Goal: Task Accomplishment & Management: Manage account settings

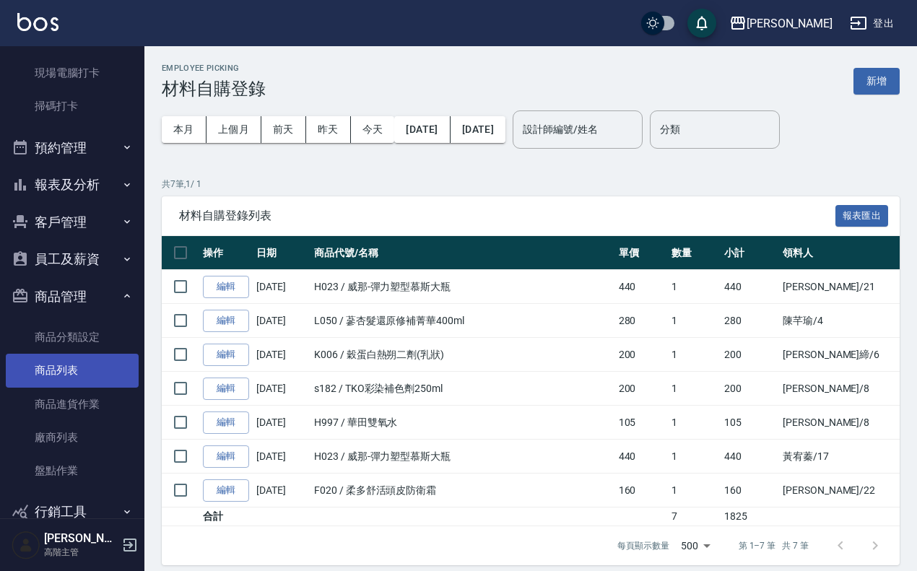
scroll to position [439, 0]
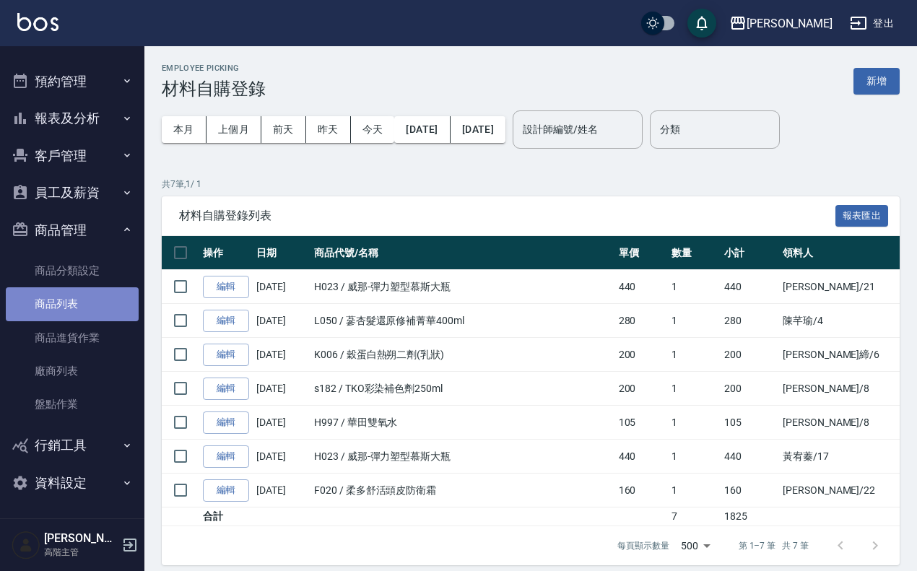
click at [96, 297] on link "商品列表" at bounding box center [72, 303] width 133 height 33
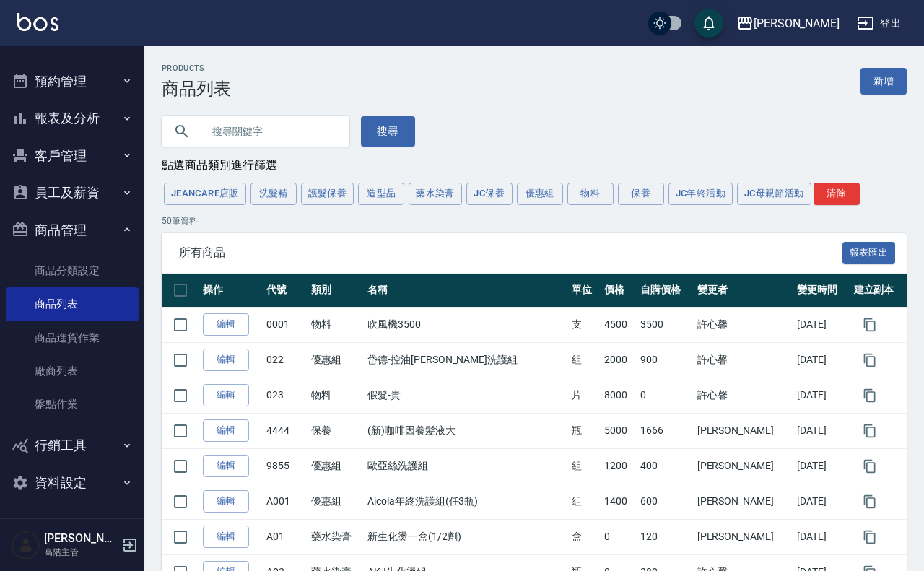
click at [256, 127] on input "text" at bounding box center [270, 131] width 136 height 39
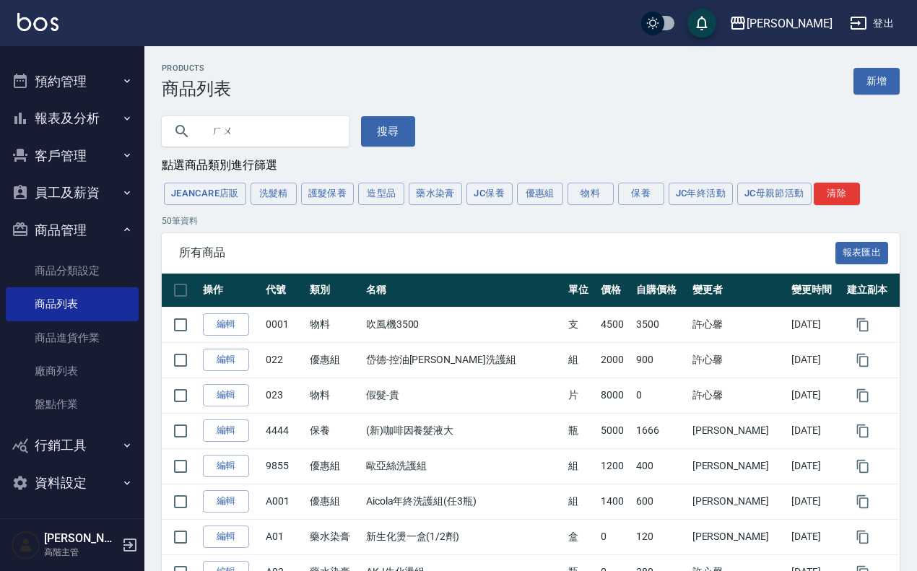
type input "胡"
type input "華旭"
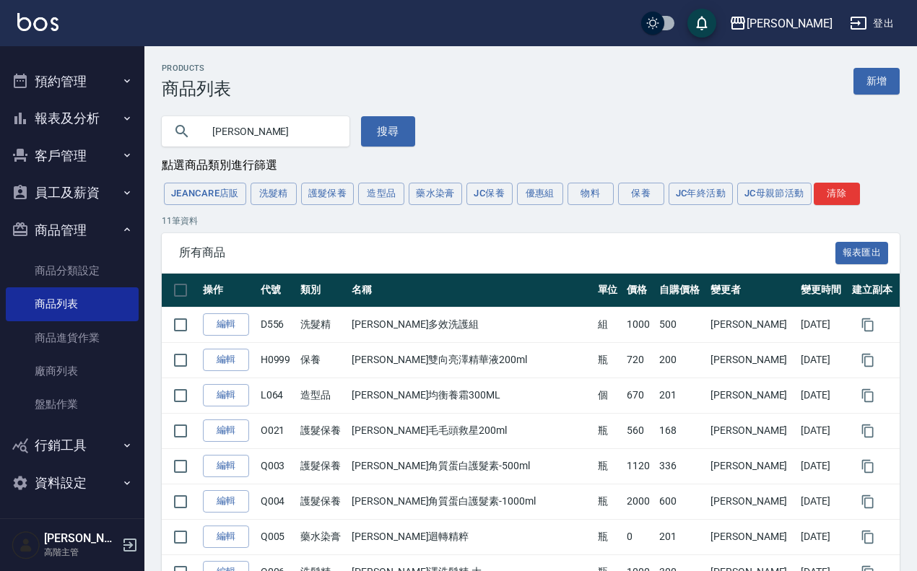
drag, startPoint x: 279, startPoint y: 123, endPoint x: 336, endPoint y: 127, distance: 57.1
click at [280, 123] on input "華旭" at bounding box center [270, 131] width 136 height 39
drag, startPoint x: 364, startPoint y: 137, endPoint x: 390, endPoint y: 124, distance: 29.1
click at [370, 136] on button "搜尋" at bounding box center [388, 131] width 54 height 30
click at [398, 123] on button "搜尋" at bounding box center [388, 131] width 54 height 30
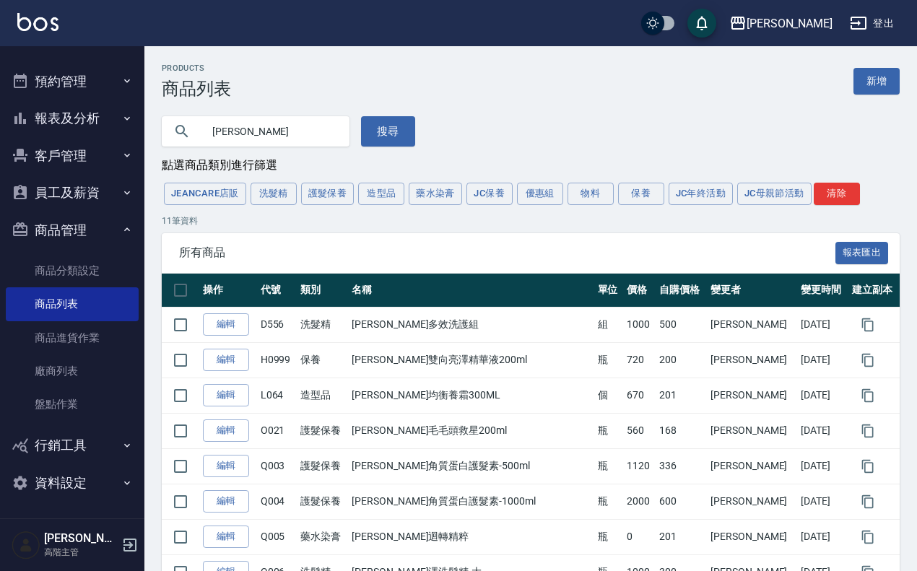
click at [424, 134] on div "華旭 搜尋" at bounding box center [521, 123] width 755 height 48
click at [409, 130] on button "搜尋" at bounding box center [388, 131] width 54 height 30
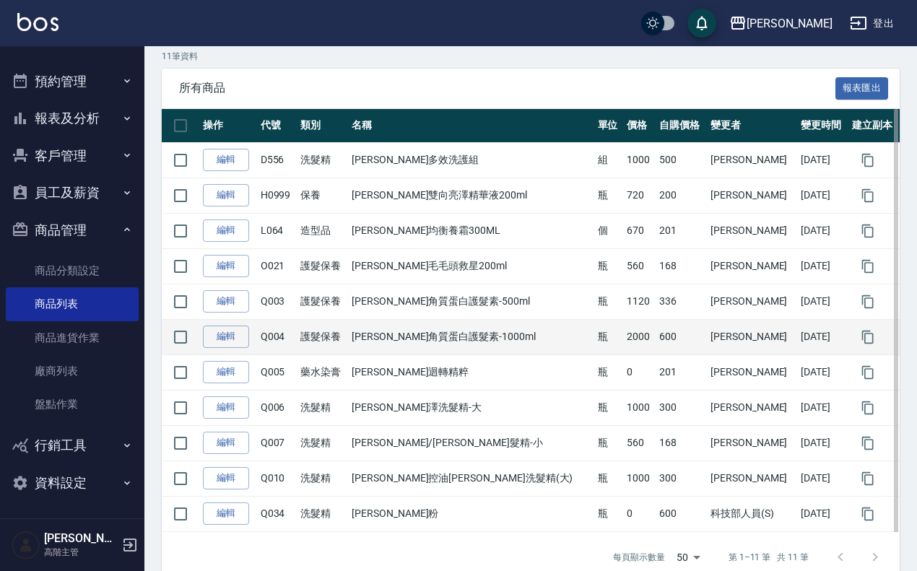
scroll to position [197, 0]
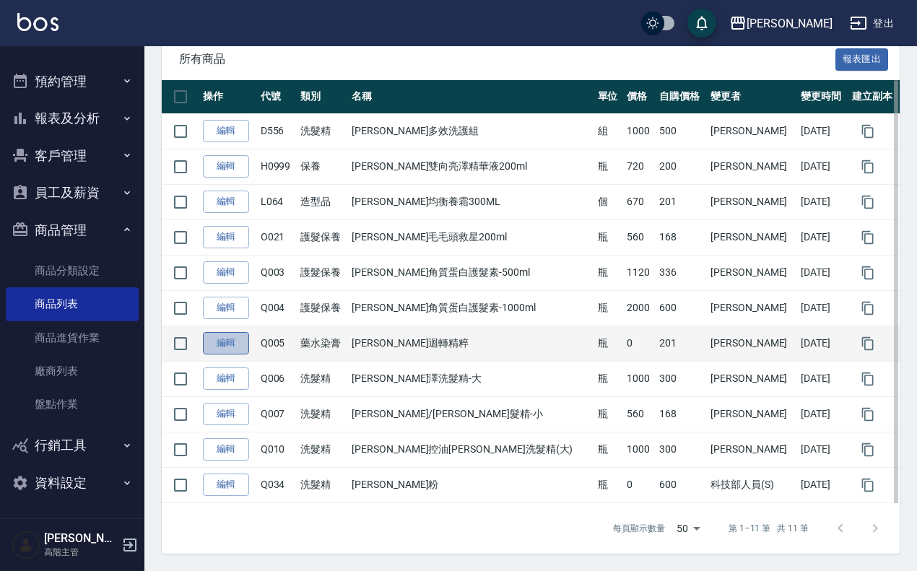
click at [233, 350] on link "編輯" at bounding box center [226, 343] width 46 height 22
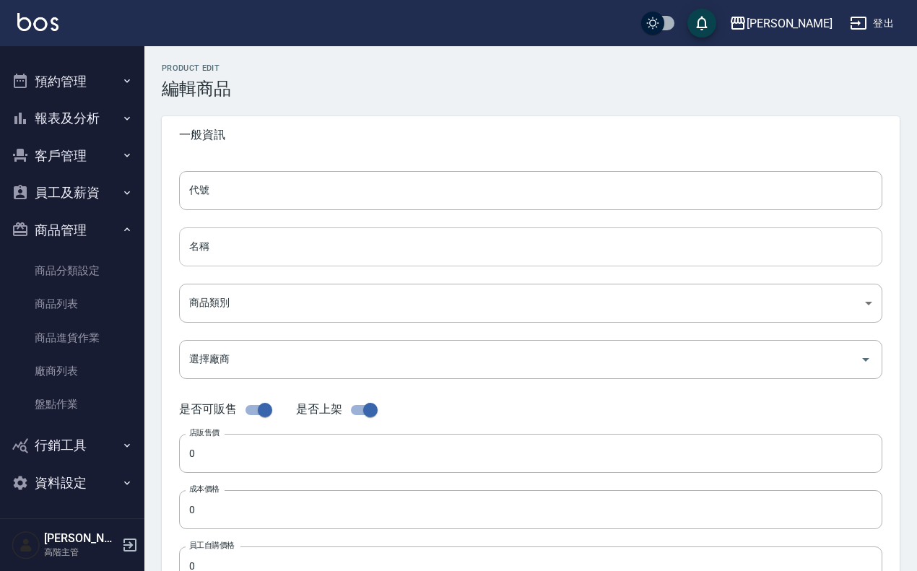
type input "Q005"
type input "華旭迴轉精粹"
type input "3804ce1e-d5d3-4fbe-b713-9fce7e4b6b4e"
checkbox input "false"
type input "201"
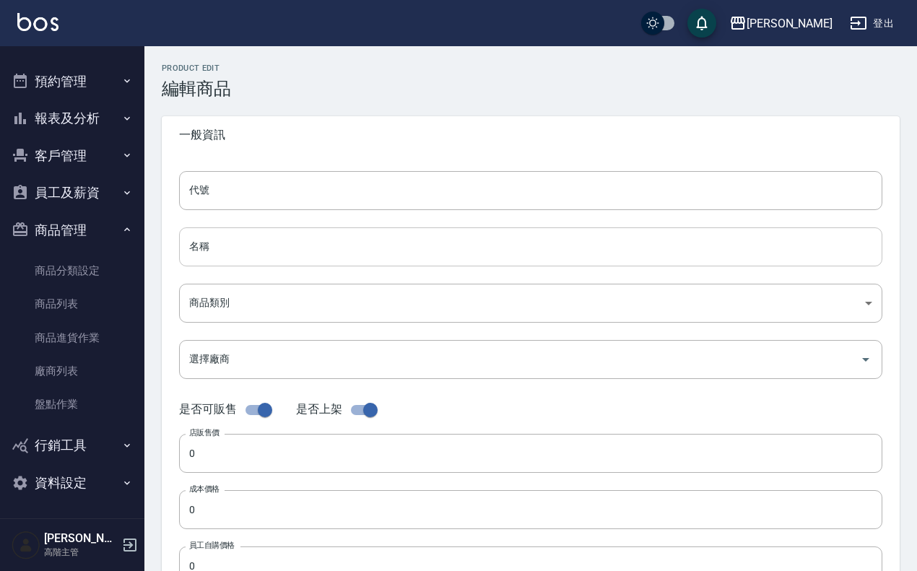
type input "201"
type input "瓶"
type input "UNSET"
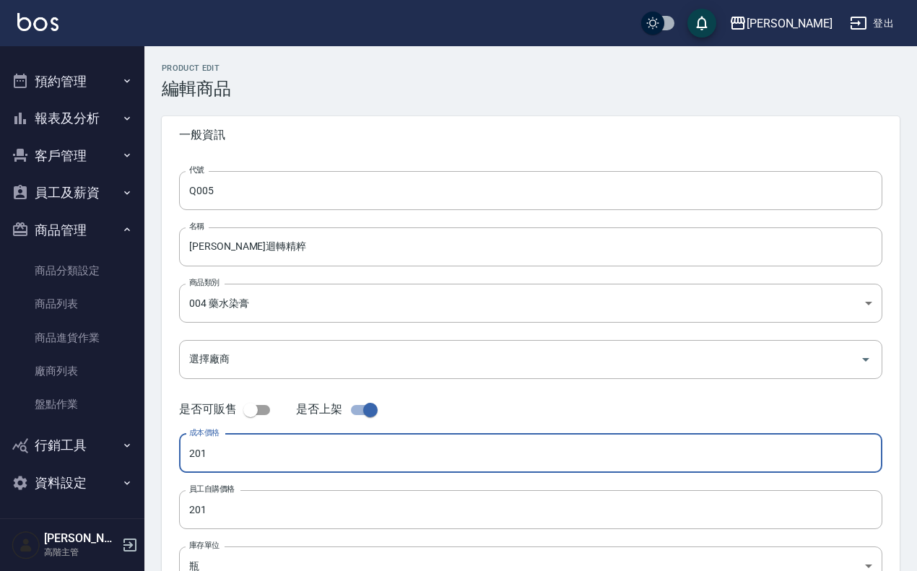
drag, startPoint x: 282, startPoint y: 460, endPoint x: 139, endPoint y: 451, distance: 143.2
click at [139, 451] on div "上越傑森 登出 櫃檯作業 打帳單 帳單列表 掛單列表 座位開單 營業儀表板 現金收支登錄 高階收支登錄 材料自購登錄 每日結帳 排班表 現場電腦打卡 掃碼打卡…" at bounding box center [458, 369] width 917 height 738
type input "402"
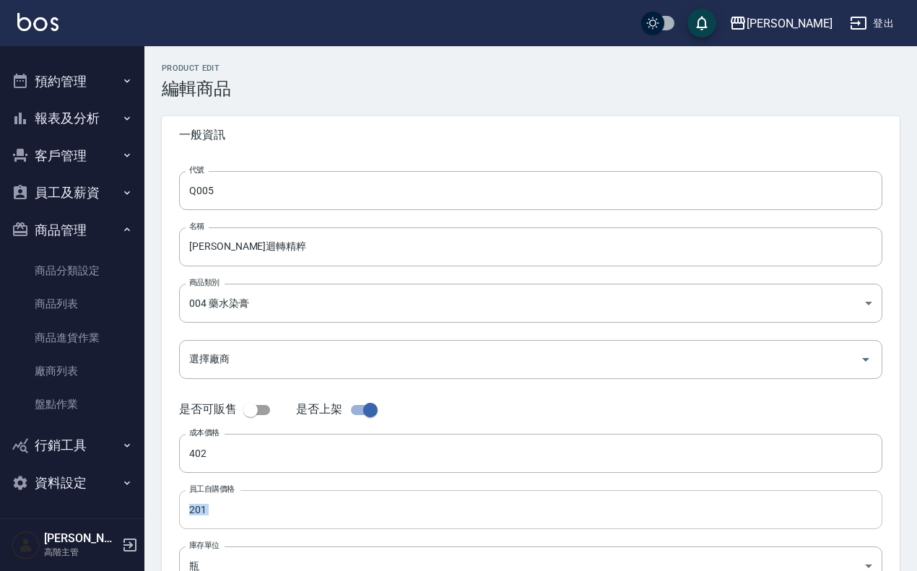
drag, startPoint x: 240, startPoint y: 534, endPoint x: 224, endPoint y: 522, distance: 19.5
click at [224, 522] on form "代號 Q005 代號 名稱 華旭迴轉精粹 名稱 商品類別 004 藥水染膏 3804ce1e-d5d3-4fbe-b713-9fce7e4b6b4e 商品…" at bounding box center [530, 415] width 703 height 488
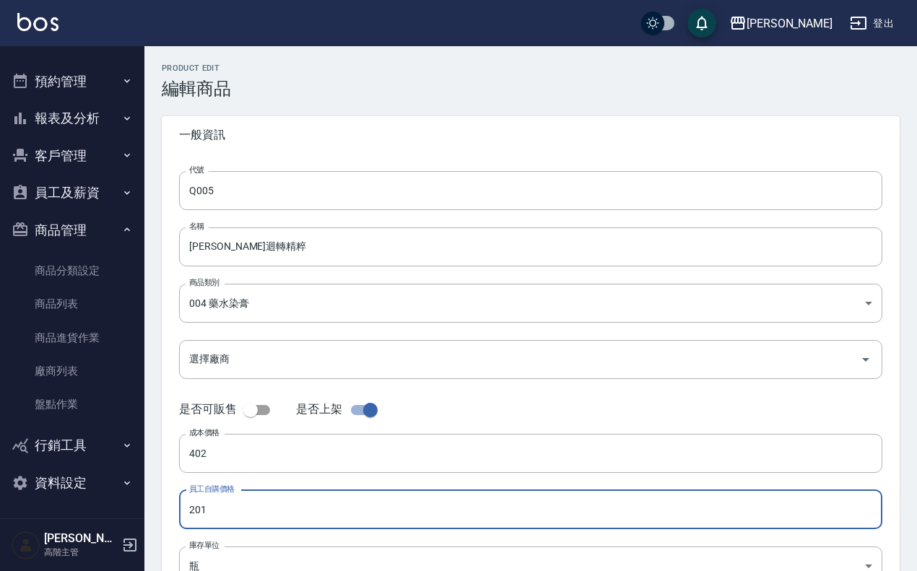
drag, startPoint x: 228, startPoint y: 518, endPoint x: 2, endPoint y: 495, distance: 227.1
click at [26, 492] on div "上越傑森 登出 櫃檯作業 打帳單 帳單列表 掛單列表 座位開單 營業儀表板 現金收支登錄 高階收支登錄 材料自購登錄 每日結帳 排班表 現場電腦打卡 掃碼打卡…" at bounding box center [458, 369] width 917 height 738
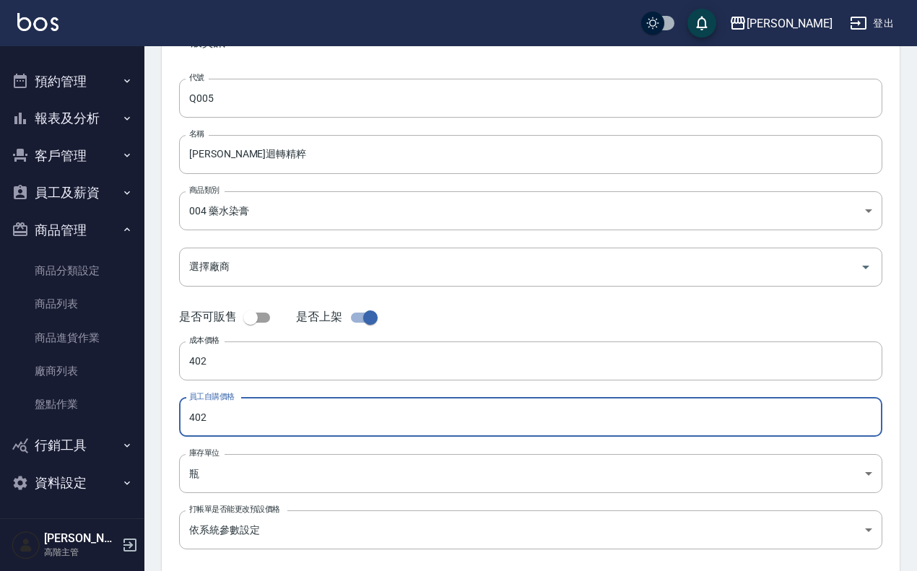
scroll to position [166, 0]
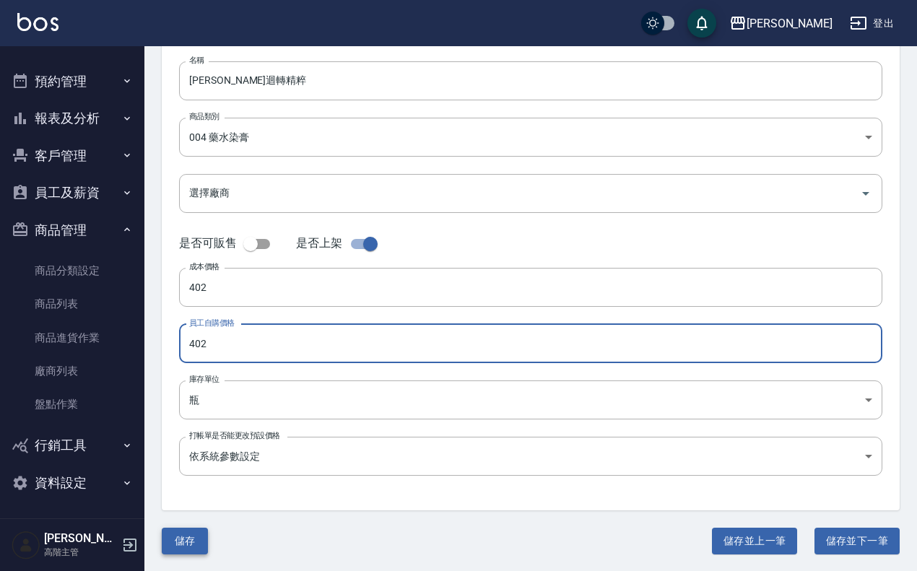
type input "402"
click at [167, 532] on button "儲存" at bounding box center [185, 541] width 46 height 27
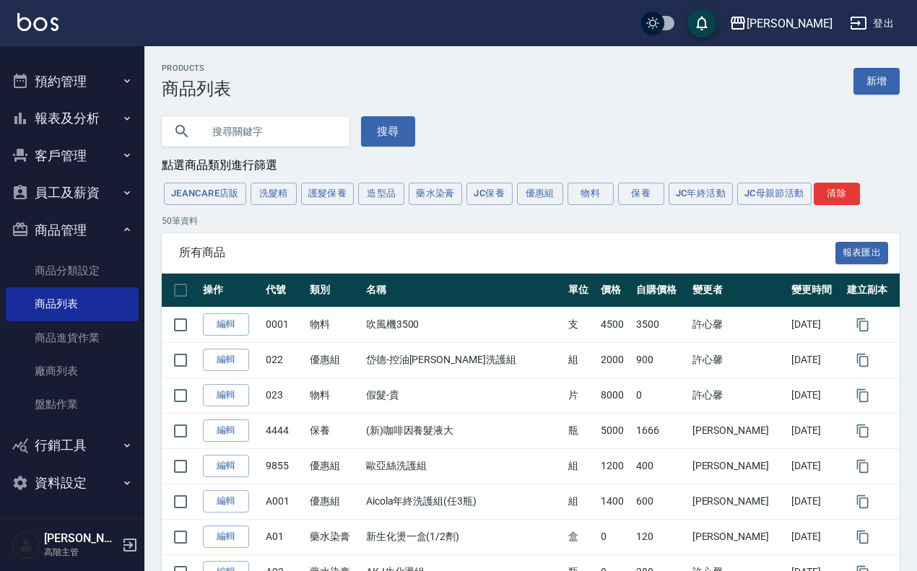
click at [293, 138] on input "text" at bounding box center [270, 131] width 136 height 39
type input "華旭"
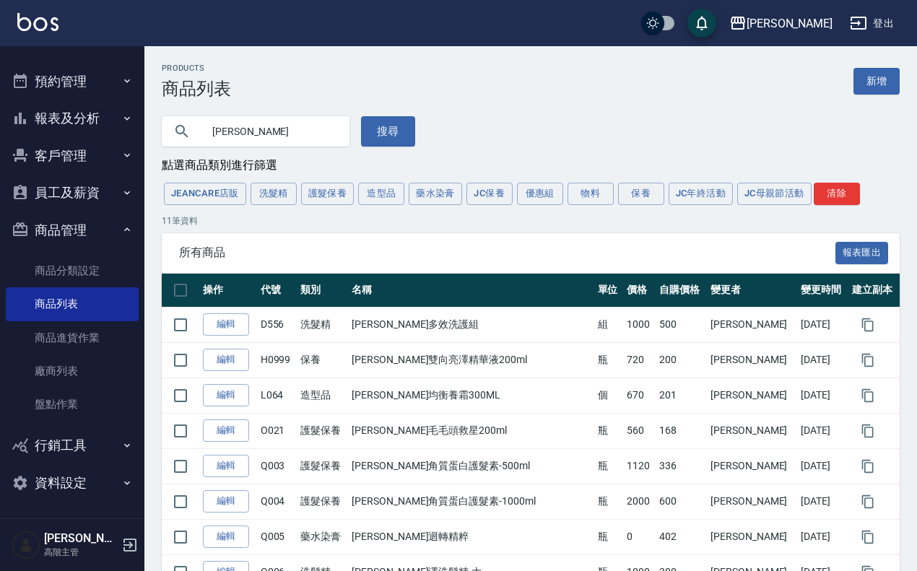
drag, startPoint x: 256, startPoint y: 134, endPoint x: 106, endPoint y: 114, distance: 151.4
click at [114, 119] on div "上越傑森 登出 櫃檯作業 打帳單 帳單列表 掛單列表 座位開單 營業儀表板 現金收支登錄 高階收支登錄 材料自購登錄 每日結帳 排班表 現場電腦打卡 掃碼打卡…" at bounding box center [458, 382] width 917 height 764
type input "q"
type input "Q"
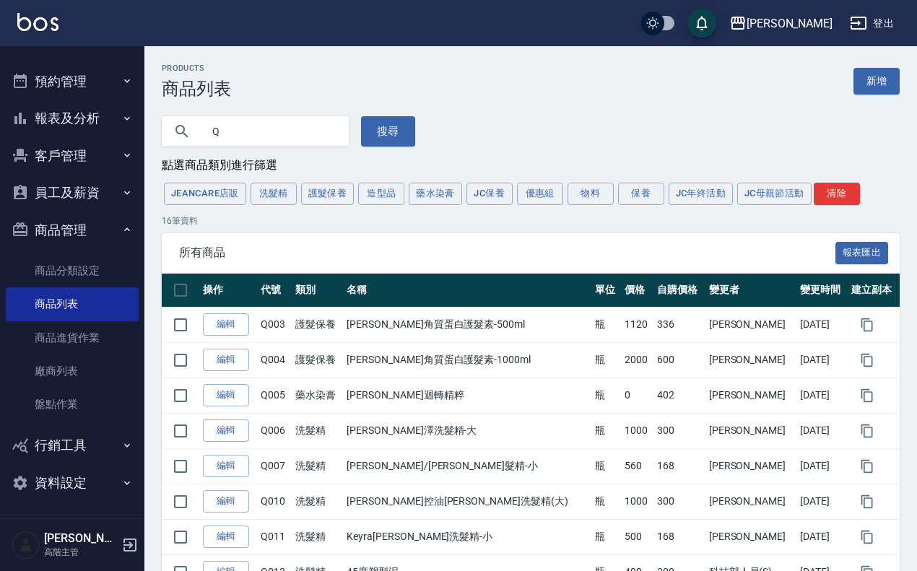
drag, startPoint x: 240, startPoint y: 131, endPoint x: 30, endPoint y: 102, distance: 211.9
click at [62, 109] on div "上越傑森 登出 櫃檯作業 打帳單 帳單列表 掛單列表 座位開單 營業儀表板 現金收支登錄 高階收支登錄 材料自購登錄 每日結帳 排班表 現場電腦打卡 掃碼打卡…" at bounding box center [458, 470] width 917 height 941
type input "L"
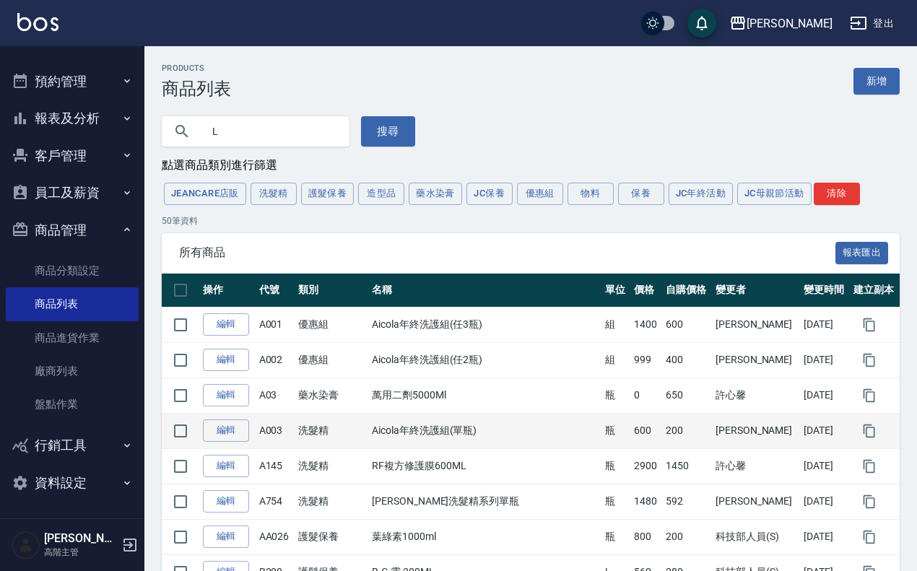
click at [334, 448] on td "洗髮精" at bounding box center [331, 430] width 74 height 35
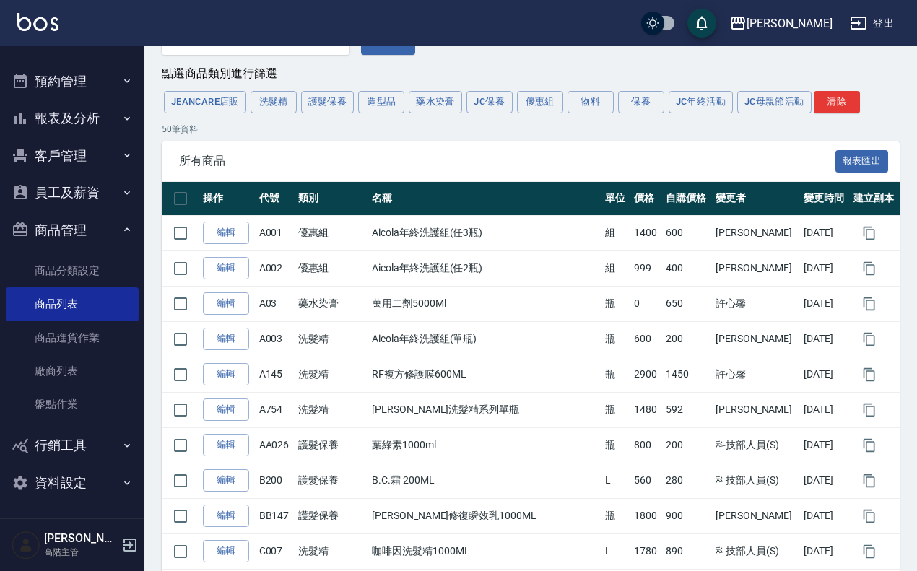
scroll to position [88, 0]
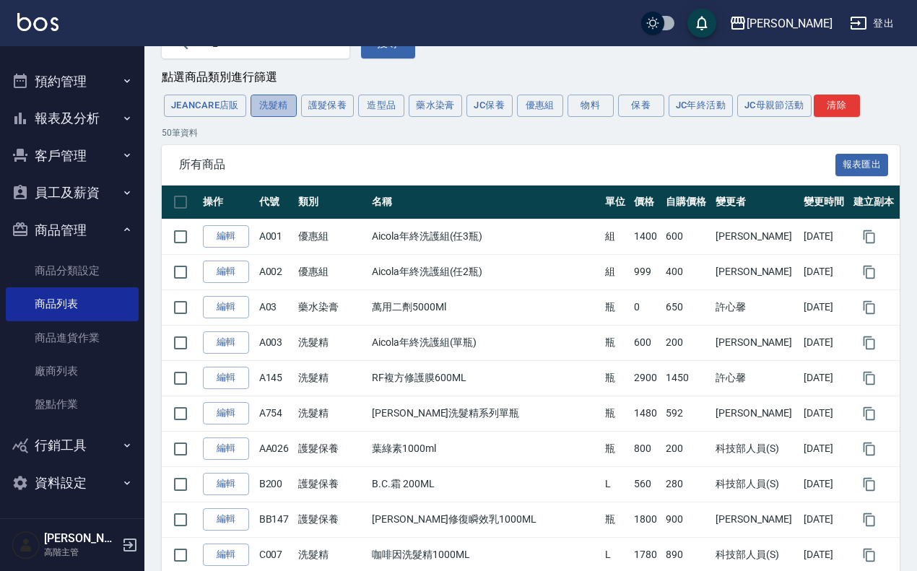
click at [255, 101] on button "洗髮精" at bounding box center [273, 106] width 46 height 22
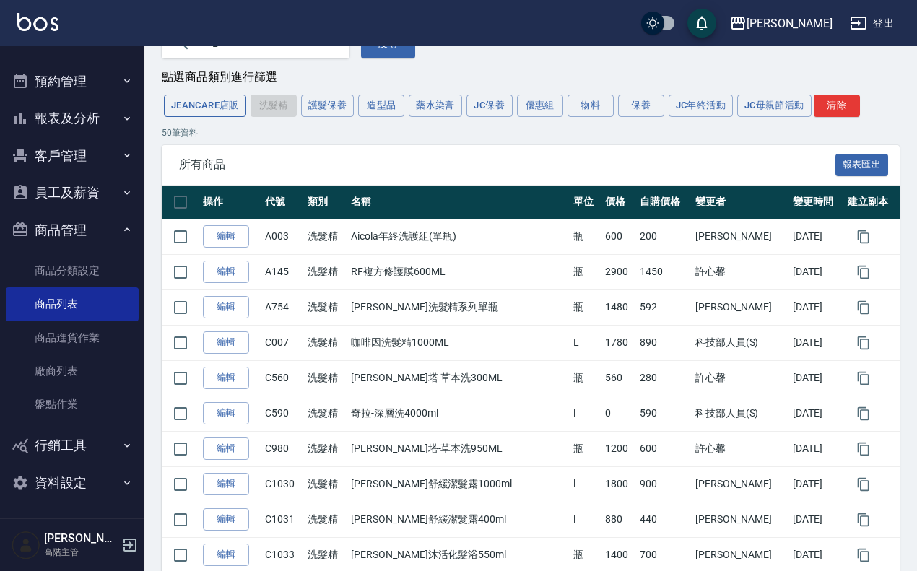
click at [209, 97] on button "JeanCare店販" at bounding box center [205, 106] width 82 height 22
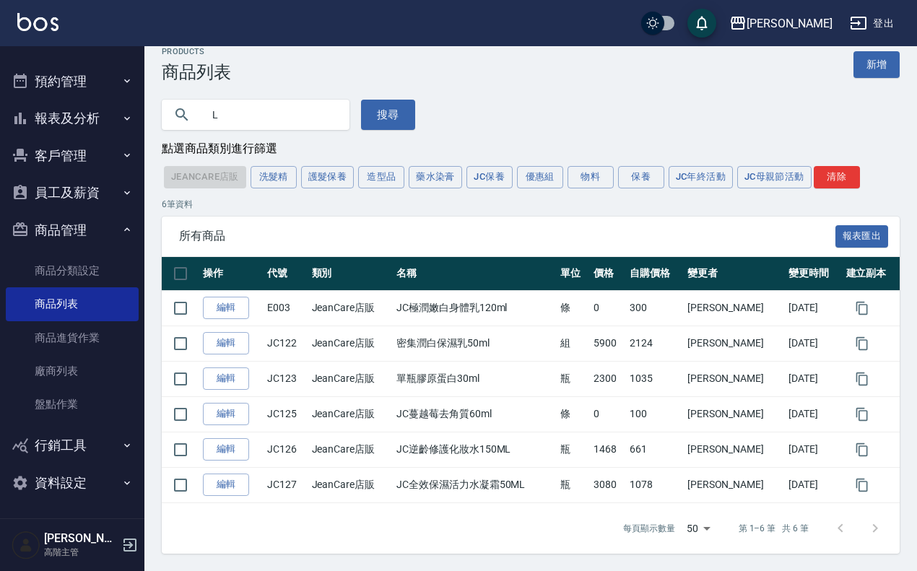
scroll to position [19, 0]
click at [55, 19] on img at bounding box center [37, 22] width 41 height 18
click at [243, 127] on input "L" at bounding box center [270, 114] width 136 height 39
type input "H"
type input "G"
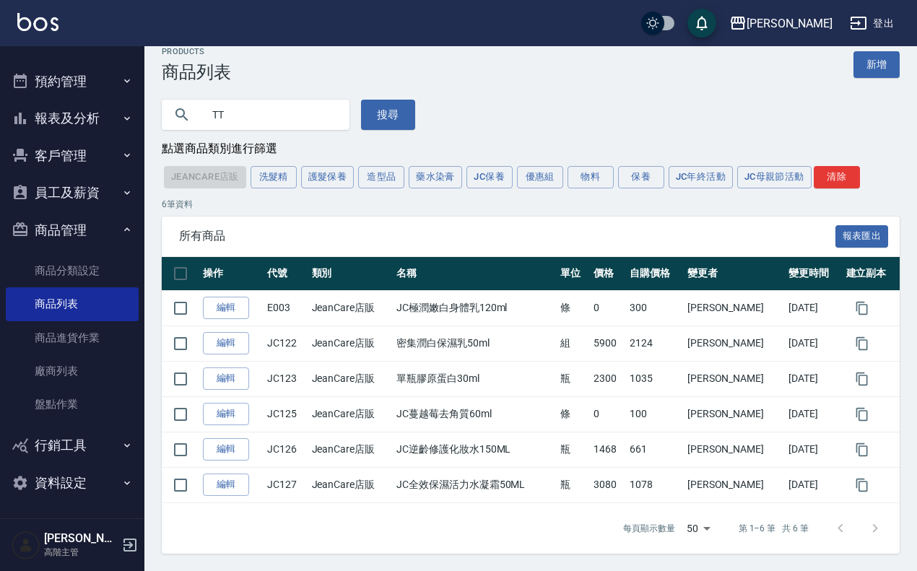
type input "T"
type input "GH"
click at [51, 22] on img at bounding box center [37, 22] width 41 height 18
